Goal: Information Seeking & Learning: Learn about a topic

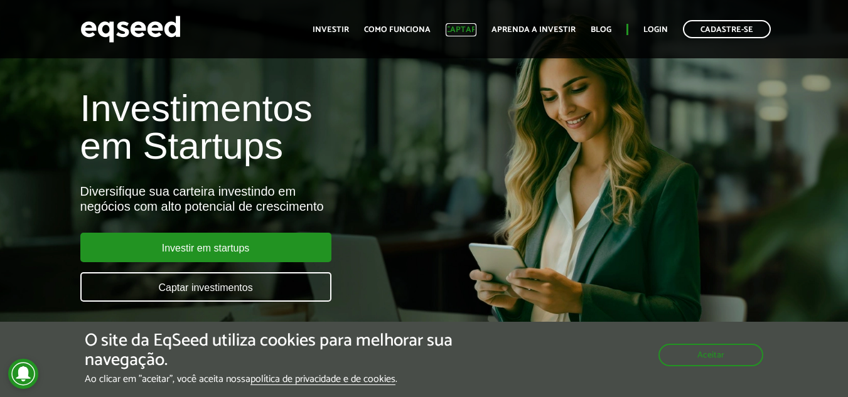
click at [467, 34] on link "Captar" at bounding box center [461, 30] width 31 height 8
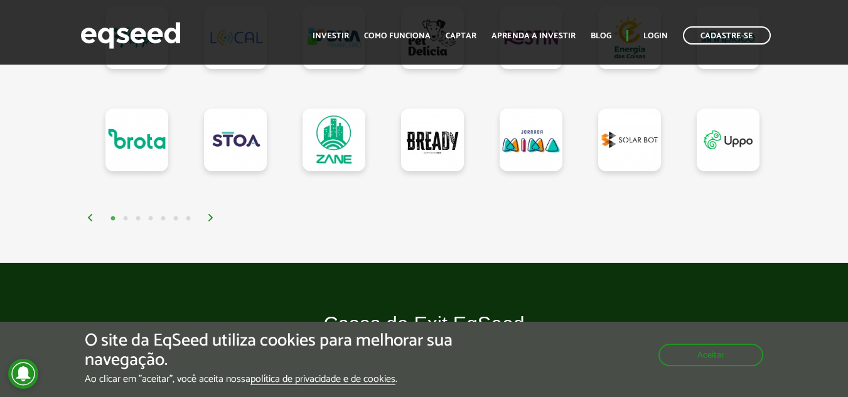
scroll to position [1328, 0]
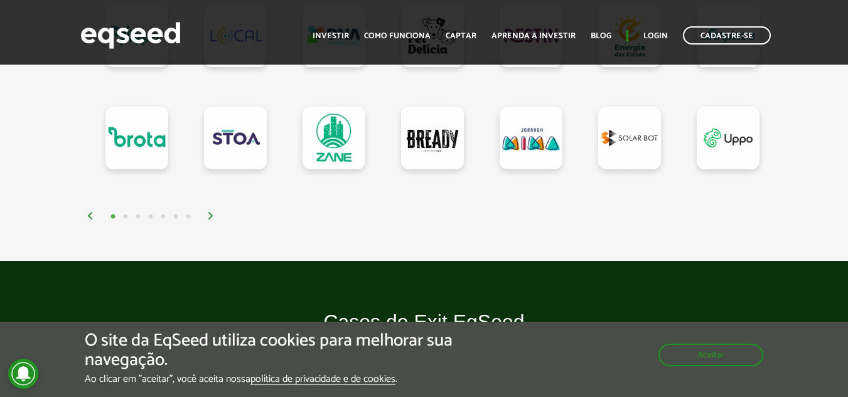
click at [123, 223] on button "2" at bounding box center [125, 217] width 13 height 13
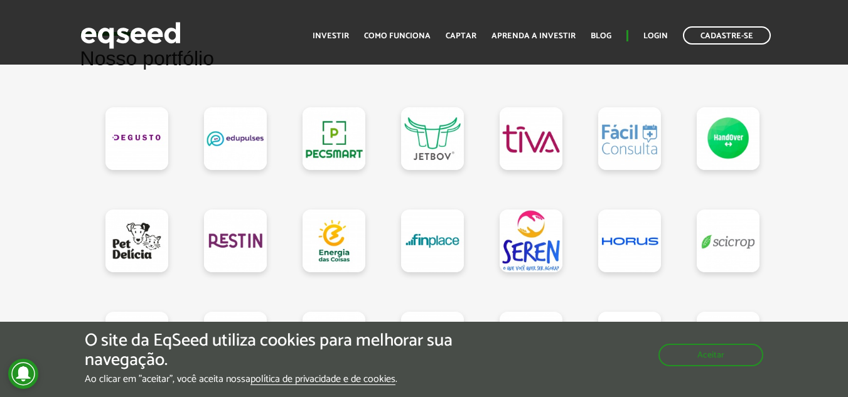
scroll to position [1122, 0]
click at [442, 138] on link at bounding box center [432, 139] width 63 height 63
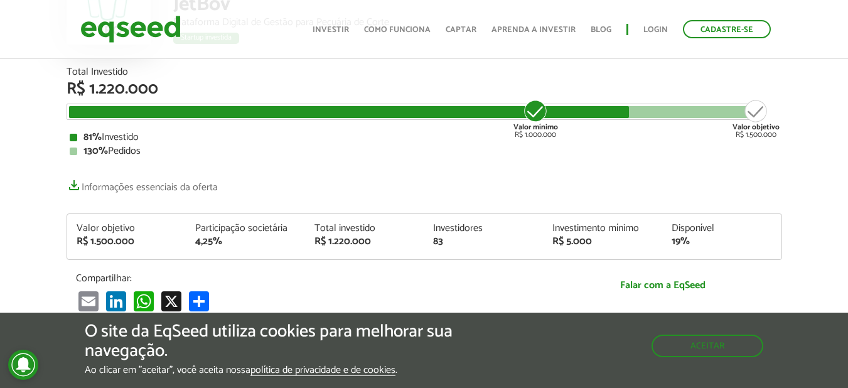
scroll to position [146, 0]
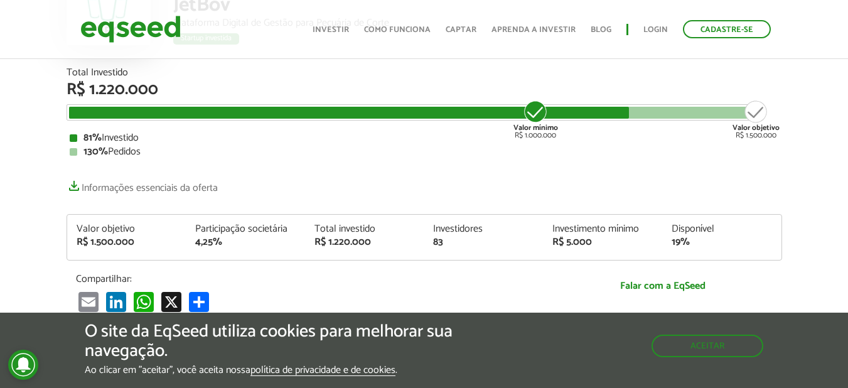
click at [393, 19] on div "Toggle navigation Início Investir Como funciona Captar Aprenda a investir Blog …" at bounding box center [541, 29] width 471 height 33
click at [393, 21] on ul "Início Investir Como funciona Captar Aprenda a investir Blog Login Cadastre-se" at bounding box center [541, 29] width 471 height 18
click at [385, 26] on link "Como funciona" at bounding box center [397, 30] width 67 height 8
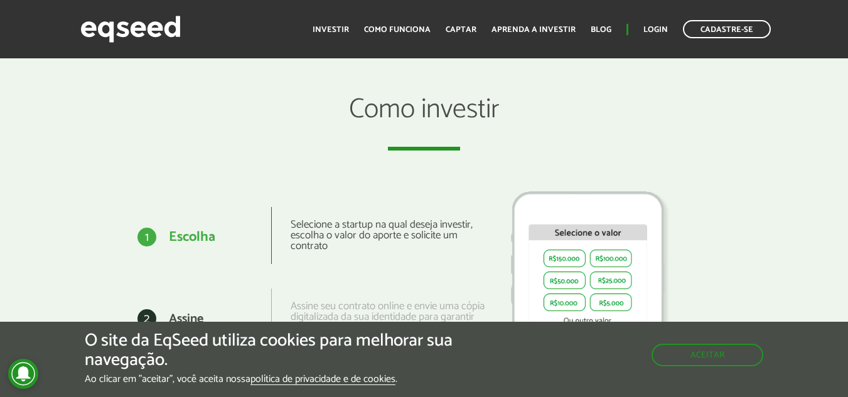
scroll to position [1465, 0]
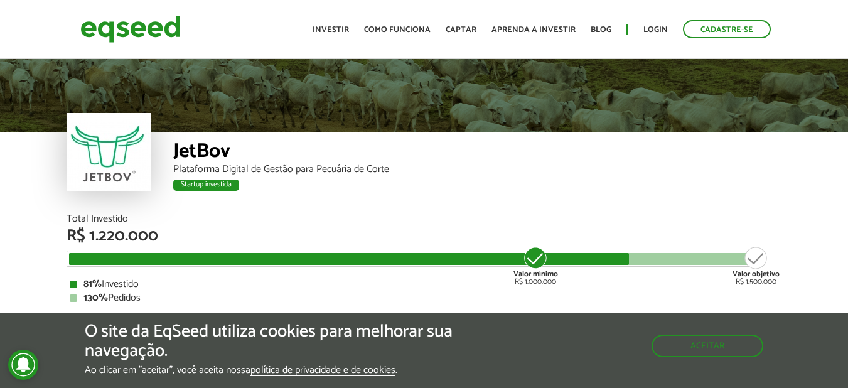
scroll to position [146, 0]
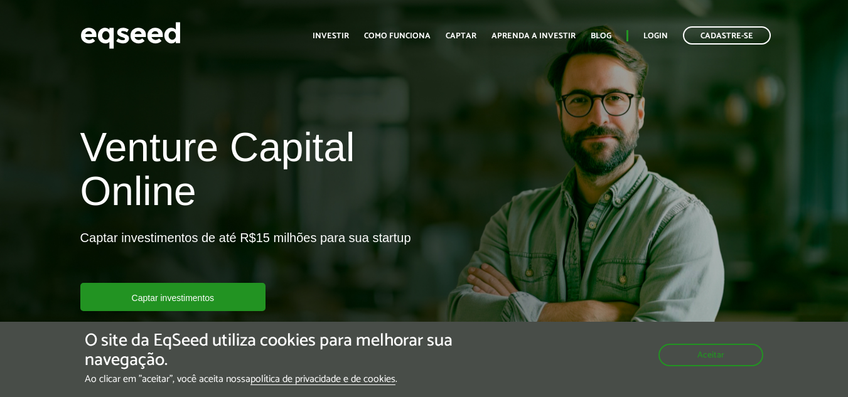
scroll to position [1122, 0]
